Goal: Check status: Check status

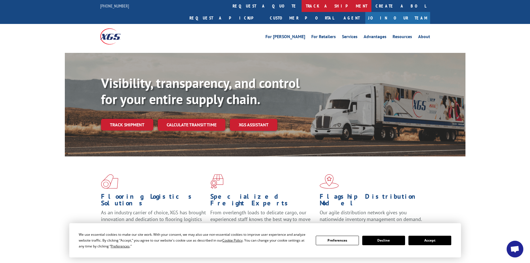
click at [302, 4] on link "track a shipment" at bounding box center [337, 6] width 70 height 12
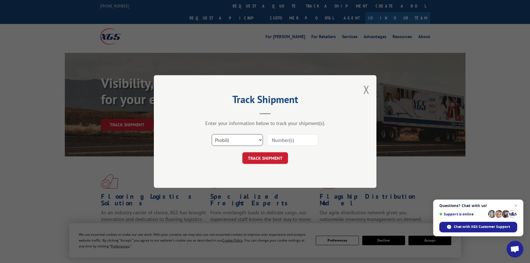
click at [260, 139] on select "Select category... Probill BOL PO" at bounding box center [237, 140] width 51 height 12
select select "po"
click at [212, 134] on select "Select category... Probill BOL PO" at bounding box center [237, 140] width 51 height 12
click at [284, 140] on input at bounding box center [292, 140] width 51 height 12
paste input "27571226"
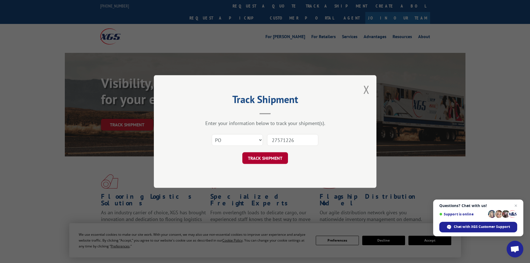
type input "27571226"
click at [273, 160] on button "TRACK SHIPMENT" at bounding box center [266, 158] width 46 height 12
